Goal: Information Seeking & Learning: Learn about a topic

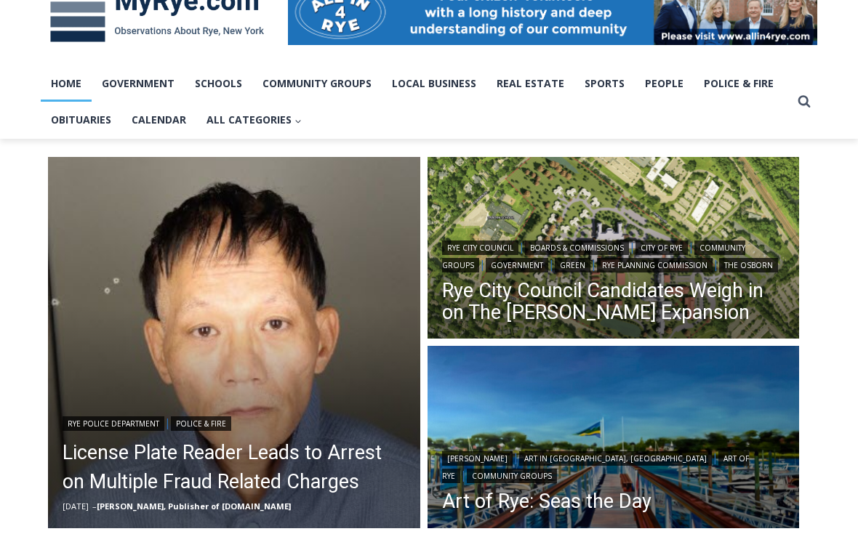
click at [483, 305] on link "Rye City Council Candidates Weigh in on The [PERSON_NAME] Expansion" at bounding box center [613, 302] width 343 height 44
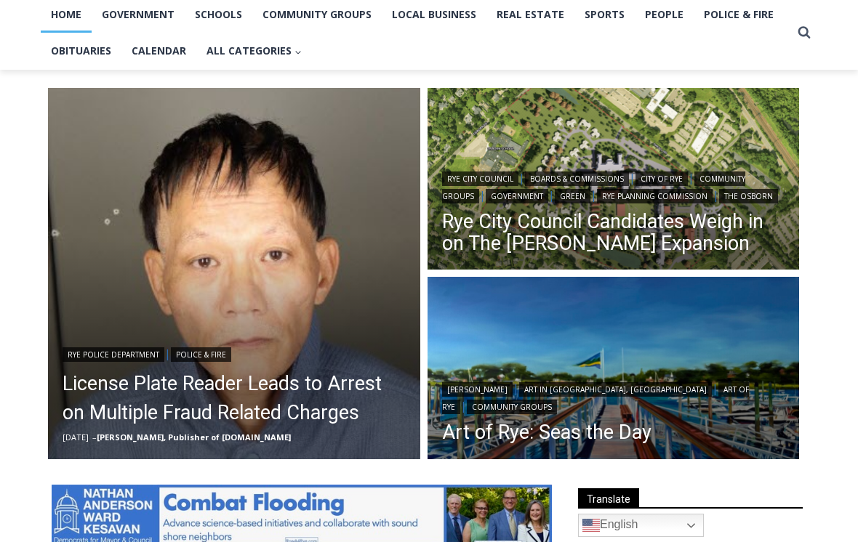
scroll to position [321, 0]
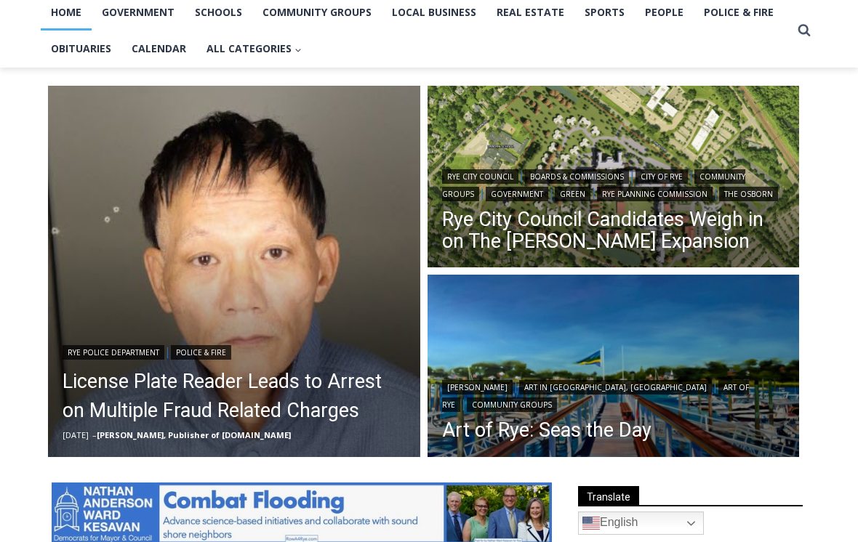
click at [137, 399] on link "License Plate Reader Leads to Arrest on Multiple Fraud Related Charges" at bounding box center [234, 396] width 343 height 58
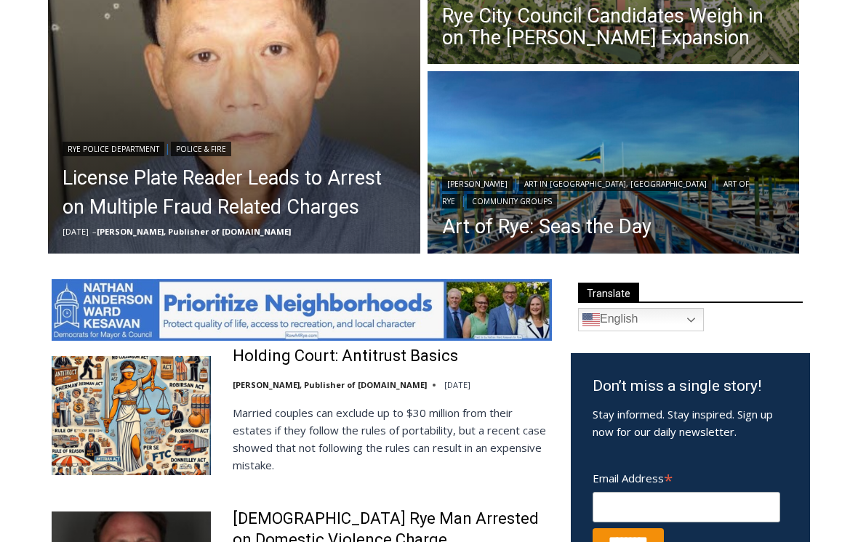
scroll to position [523, 0]
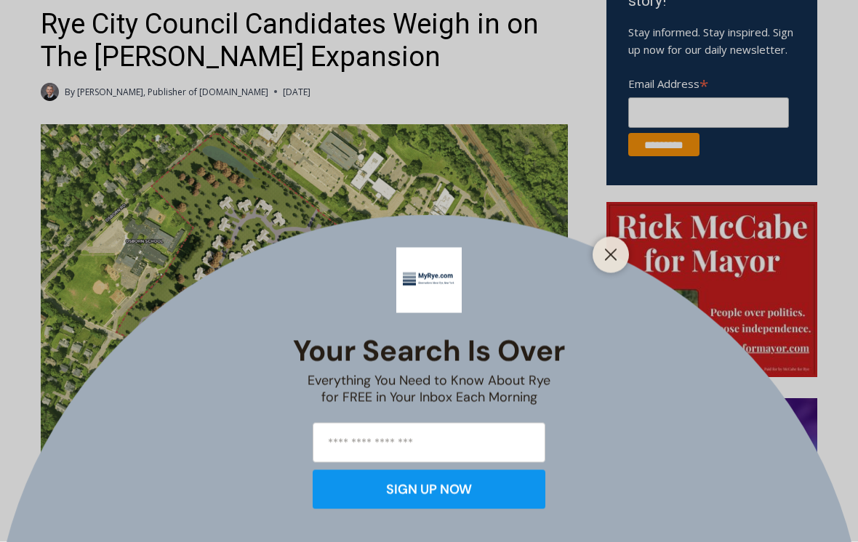
scroll to position [562, 0]
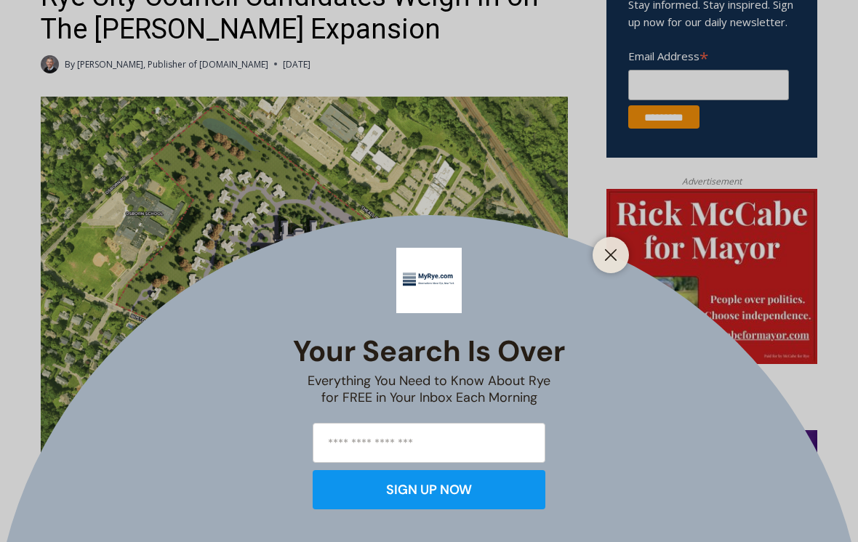
click at [608, 260] on line "Close" at bounding box center [611, 255] width 10 height 10
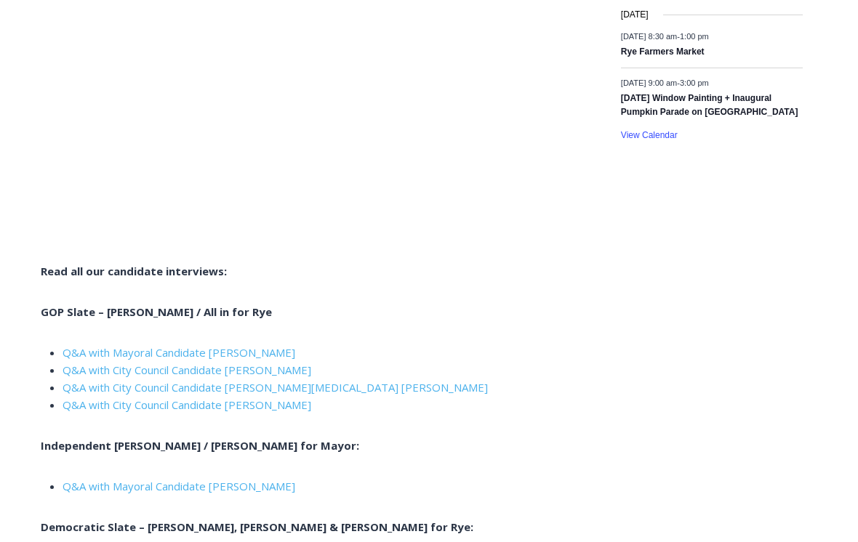
scroll to position [2400, 0]
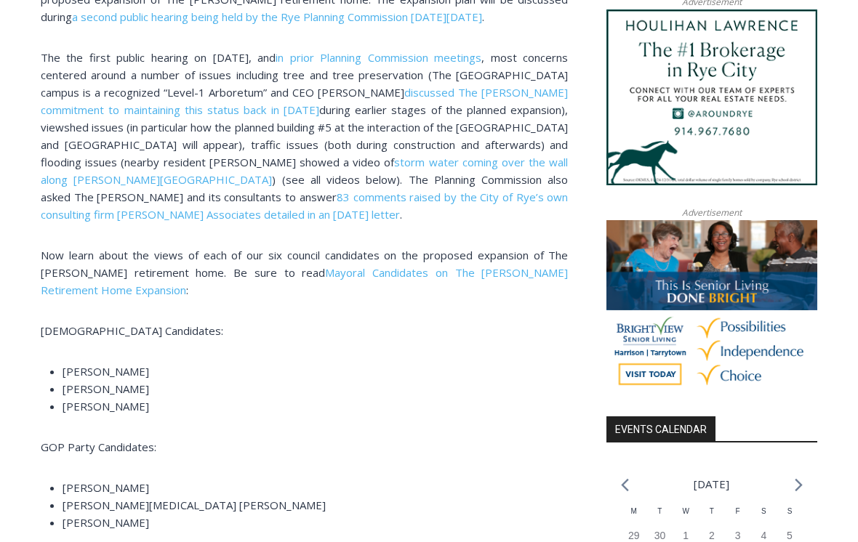
scroll to position [1193, 0]
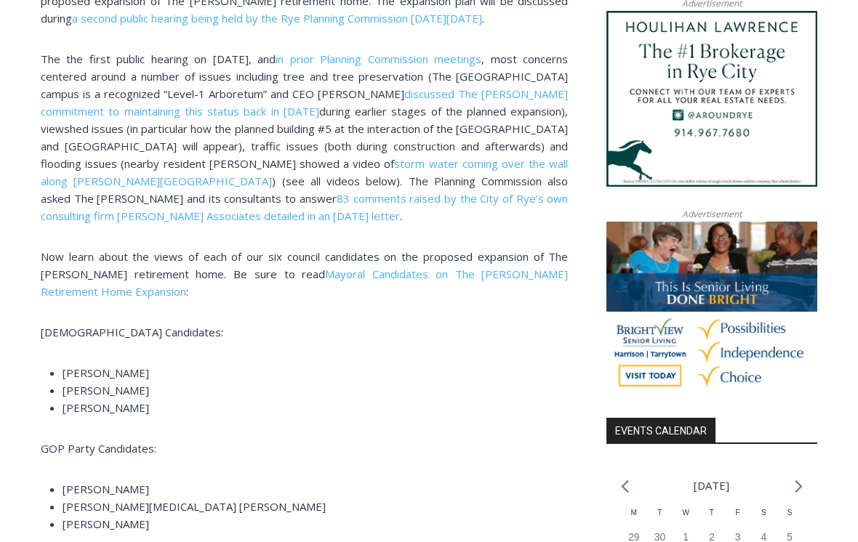
click at [382, 166] on link "storm water coming over the wall along Theall Road" at bounding box center [304, 172] width 527 height 32
click at [131, 204] on span "83 comments raised by the City of Rye’s own consulting firm LaBella Associates …" at bounding box center [304, 207] width 527 height 32
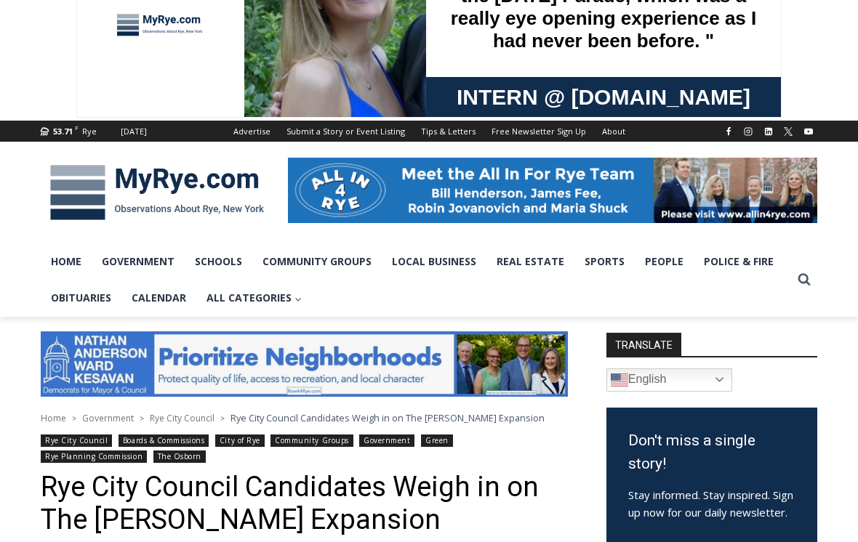
scroll to position [67, 0]
